Goal: Task Accomplishment & Management: Complete application form

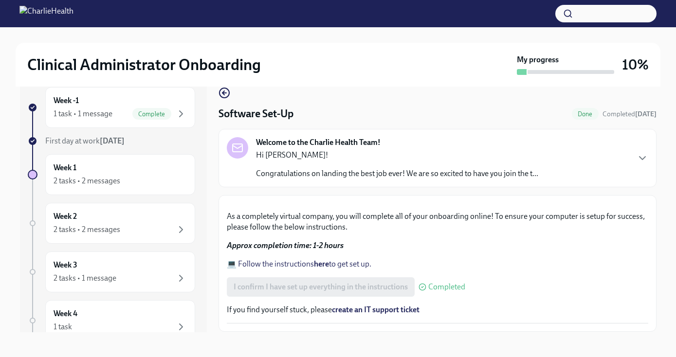
scroll to position [18, 0]
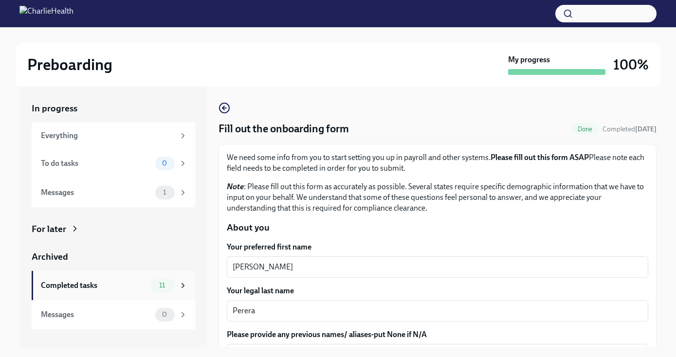
click at [149, 290] on div "Completed tasks 11" at bounding box center [114, 286] width 146 height 14
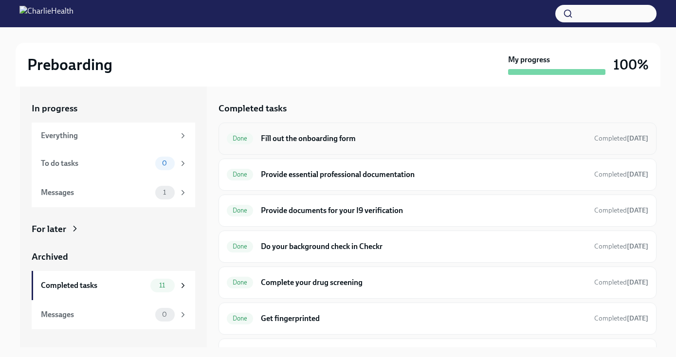
click at [332, 144] on h6 "Fill out the onboarding form" at bounding box center [423, 138] width 325 height 11
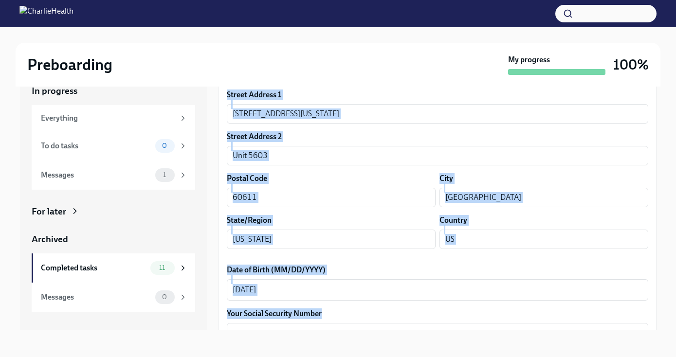
scroll to position [298, 0]
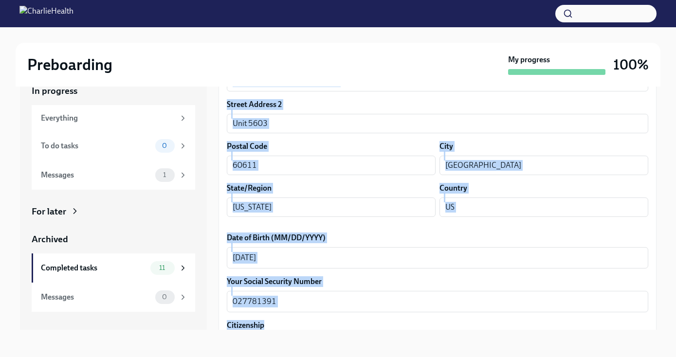
drag, startPoint x: 332, startPoint y: 213, endPoint x: 327, endPoint y: 328, distance: 115.9
click at [327, 328] on div "We need some info from you to start setting you up in payroll and other systems…" at bounding box center [437, 355] width 421 height 1036
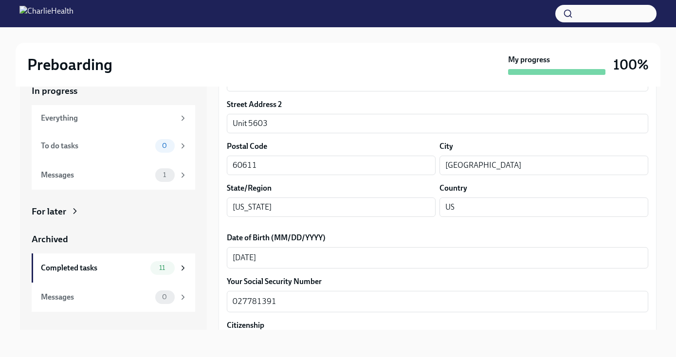
click at [607, 238] on label "Date of Birth (MM/DD/YYYY)" at bounding box center [437, 238] width 421 height 11
click at [607, 252] on textarea "[DATE]" at bounding box center [438, 258] width 410 height 12
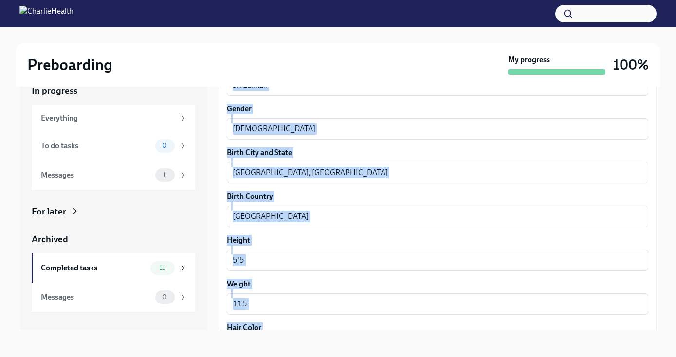
scroll to position [849, 0]
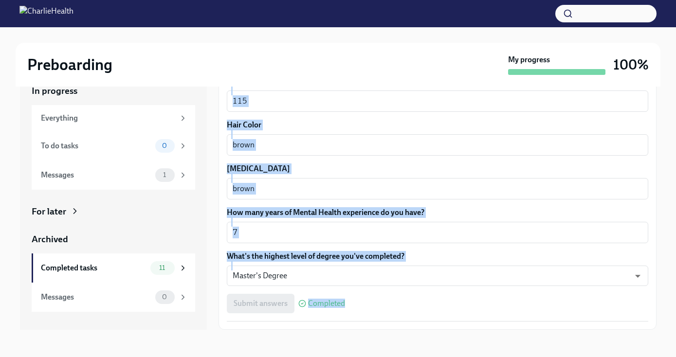
drag, startPoint x: 522, startPoint y: 236, endPoint x: 519, endPoint y: 356, distance: 119.7
click at [519, 356] on div "Preboarding My progress 100% In progress Everything To do tasks 0 Messages 1 Fo…" at bounding box center [338, 183] width 676 height 347
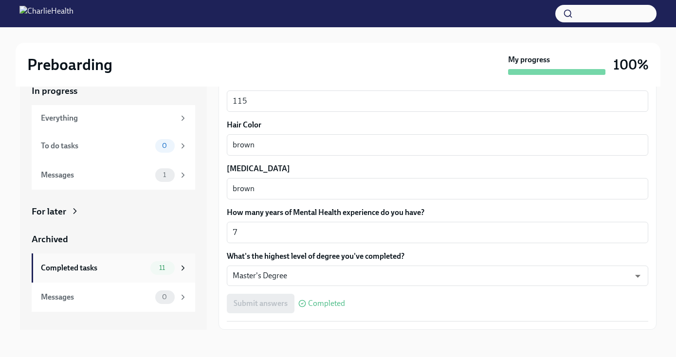
click at [60, 261] on div "Completed tasks 11" at bounding box center [113, 268] width 163 height 29
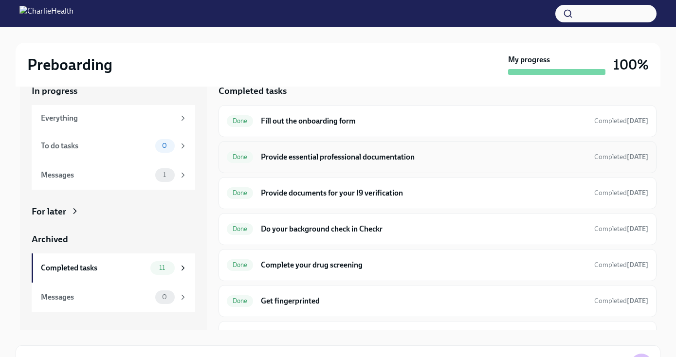
click at [328, 151] on div "Done Provide essential professional documentation Completed [DATE]" at bounding box center [437, 157] width 421 height 16
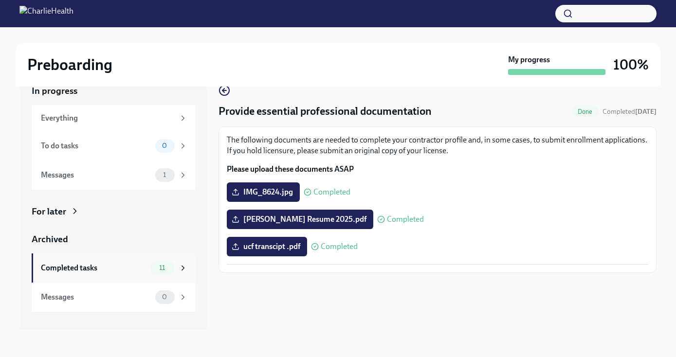
click at [99, 261] on div "Completed tasks 11" at bounding box center [114, 268] width 146 height 14
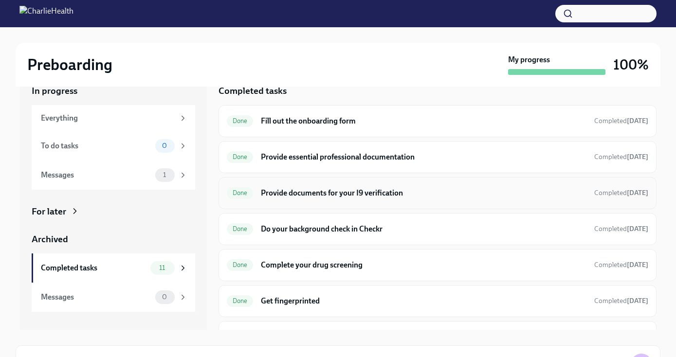
click at [310, 197] on h6 "Provide documents for your I9 verification" at bounding box center [423, 193] width 325 height 11
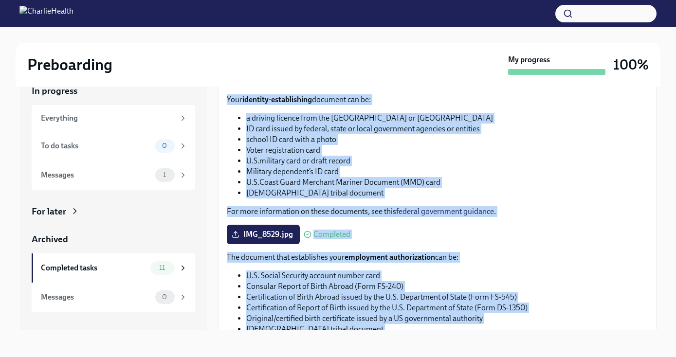
scroll to position [444, 0]
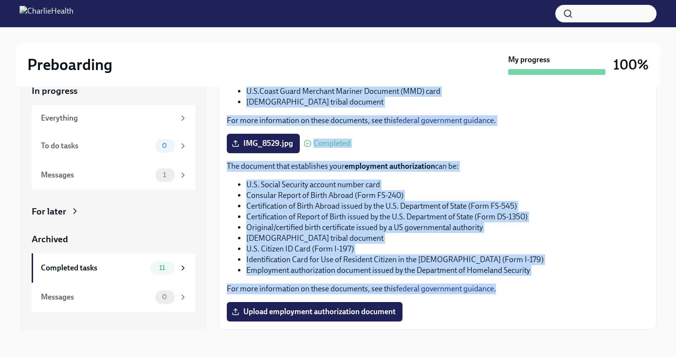
drag, startPoint x: 318, startPoint y: 224, endPoint x: 321, endPoint y: 339, distance: 115.4
click at [321, 339] on div "In progress Everything To do tasks 0 Messages 1 For later Archived Completed ta…" at bounding box center [338, 207] width 645 height 276
click at [115, 266] on div "Completed tasks" at bounding box center [94, 268] width 106 height 11
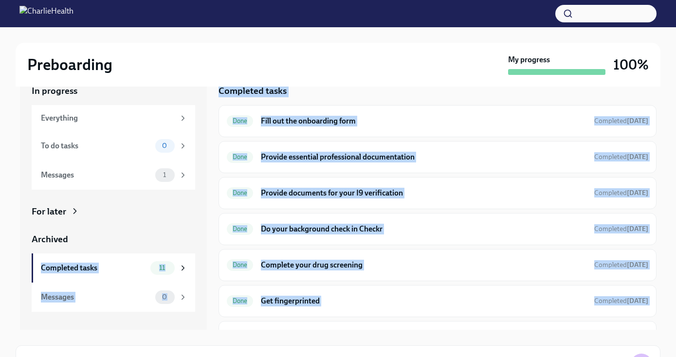
drag, startPoint x: 207, startPoint y: 237, endPoint x: 248, endPoint y: 350, distance: 120.2
click at [248, 351] on div "In progress Everything To do tasks 0 Messages 1 For later Archived Completed ta…" at bounding box center [338, 246] width 645 height 354
click at [217, 275] on div "In progress Everything To do tasks 0 Messages 1 For later Archived Completed ta…" at bounding box center [338, 199] width 636 height 261
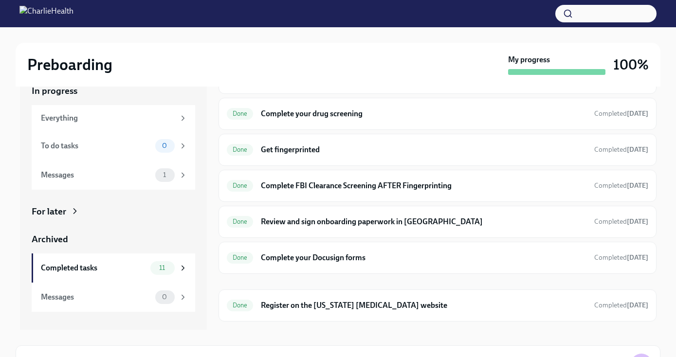
drag, startPoint x: 251, startPoint y: 290, endPoint x: 267, endPoint y: 326, distance: 39.9
click at [267, 326] on div "Done Fill out the onboarding form Completed [DATE] Done Provide essential profe…" at bounding box center [437, 162] width 438 height 416
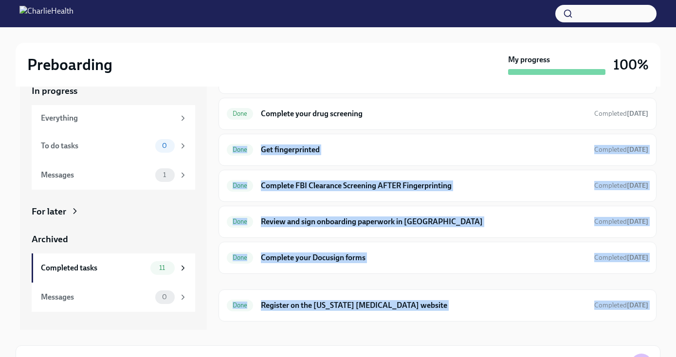
scroll to position [163, 0]
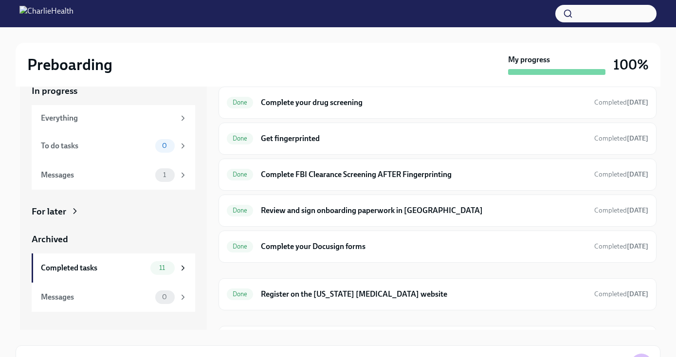
click at [200, 258] on div "In progress Everything To do tasks 0 Messages 1 For later Archived Completed ta…" at bounding box center [113, 199] width 187 height 261
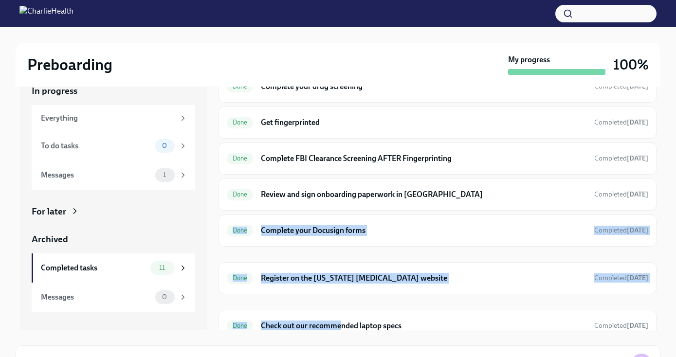
scroll to position [190, 0]
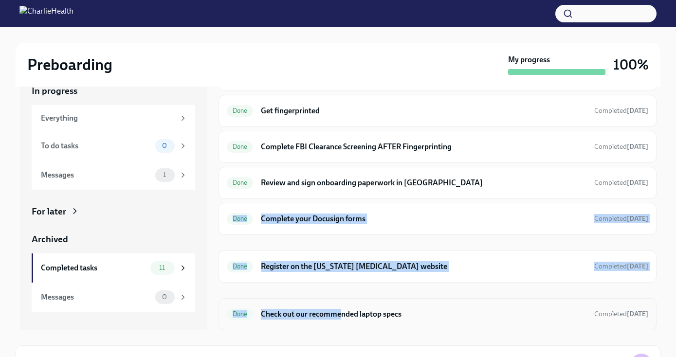
drag, startPoint x: 342, startPoint y: 229, endPoint x: 343, endPoint y: 327, distance: 97.8
click at [343, 329] on div "Done Fill out the onboarding form Completed [DATE] Done Provide essential profe…" at bounding box center [437, 123] width 438 height 416
click at [318, 182] on h6 "Review and sign onboarding paperwork in [GEOGRAPHIC_DATA]" at bounding box center [423, 183] width 325 height 11
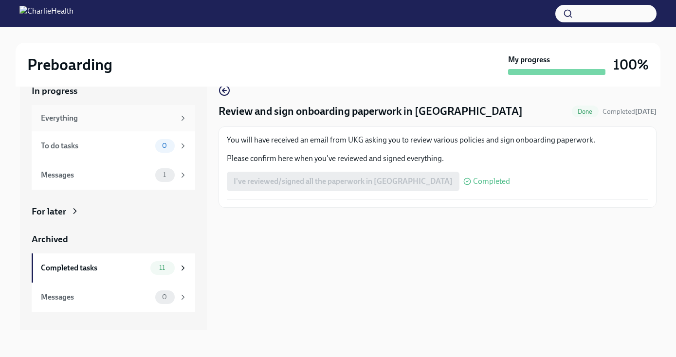
click at [173, 122] on div "Everything" at bounding box center [108, 118] width 134 height 11
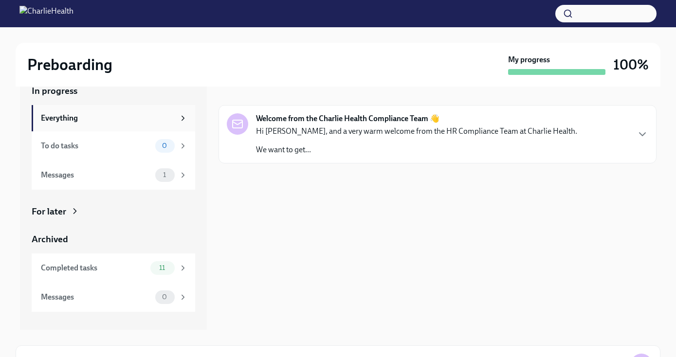
click at [139, 113] on div "Everything" at bounding box center [108, 118] width 134 height 11
click at [132, 285] on div "Messages 0" at bounding box center [113, 297] width 163 height 29
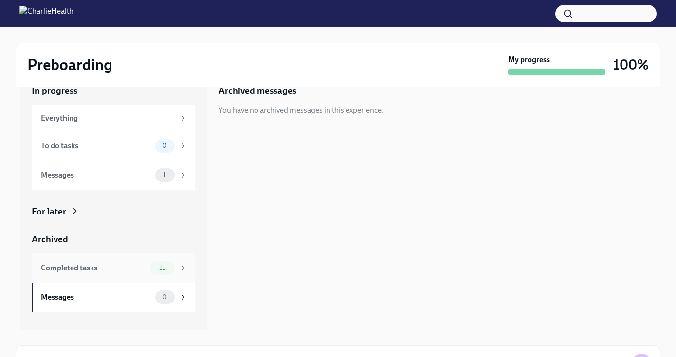
click at [122, 272] on div "Completed tasks" at bounding box center [94, 268] width 106 height 11
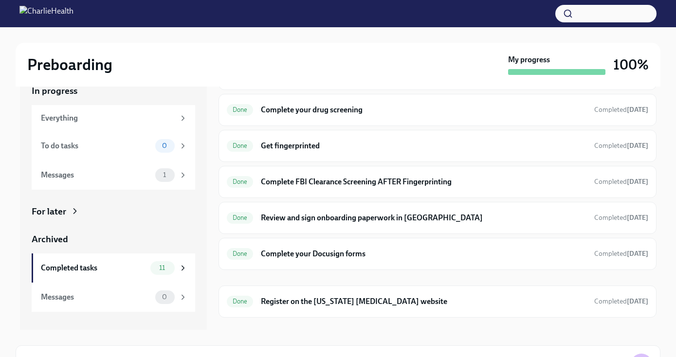
scroll to position [190, 0]
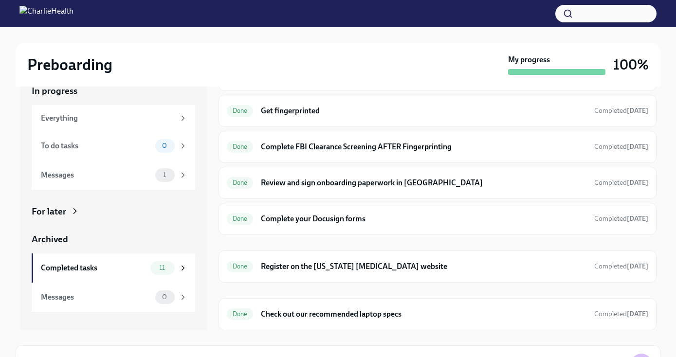
drag, startPoint x: 231, startPoint y: 246, endPoint x: 245, endPoint y: 336, distance: 91.0
click at [245, 336] on div "In progress Everything To do tasks 0 Messages 1 For later Archived Completed ta…" at bounding box center [338, 246] width 645 height 354
click at [388, 217] on h6 "Complete your Docusign forms" at bounding box center [423, 219] width 325 height 11
